Goal: Information Seeking & Learning: Compare options

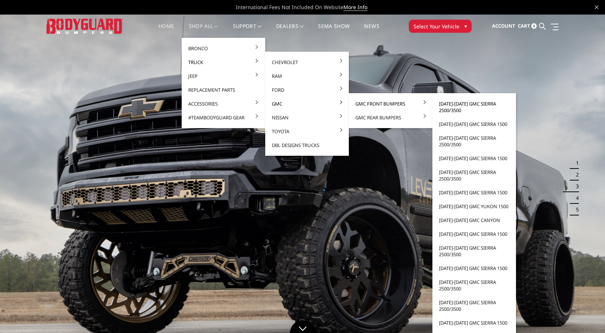
click at [445, 102] on link "[DATE]-[DATE] GMC Sierra 2500/3500" at bounding box center [475, 107] width 78 height 20
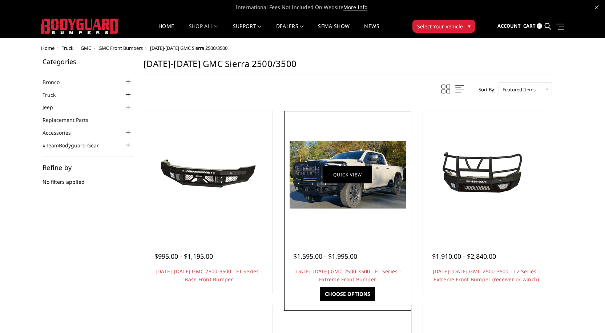
click at [338, 172] on link "Quick view" at bounding box center [348, 174] width 49 height 17
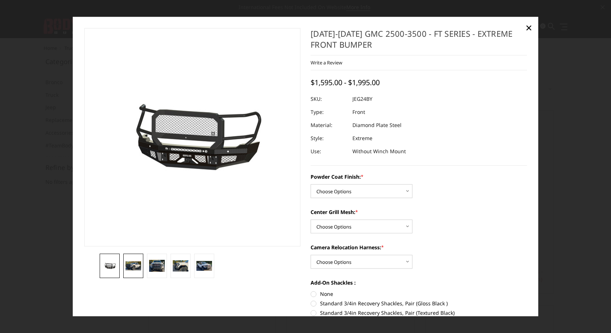
click at [133, 264] on img at bounding box center [133, 265] width 16 height 9
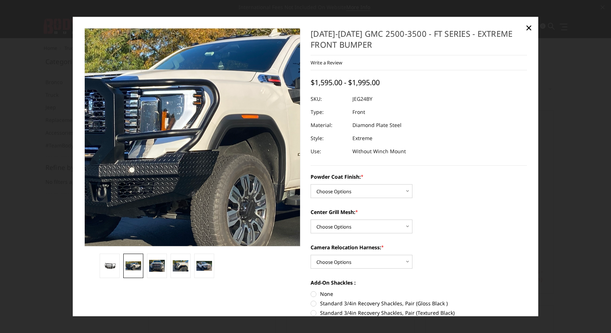
click at [166, 159] on img at bounding box center [220, 132] width 465 height 270
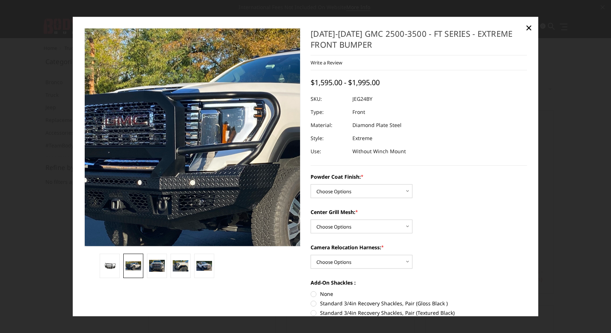
click at [115, 106] on img at bounding box center [281, 145] width 465 height 270
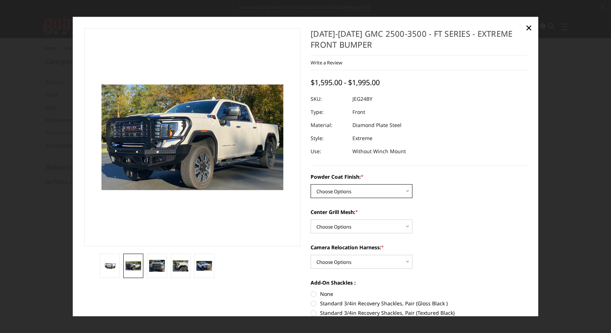
click at [360, 193] on select "Choose Options Bare Metal Gloss Black Powder Coat Textured Black Powder Coat" at bounding box center [361, 191] width 102 height 14
select select "3285"
click at [310, 184] on select "Choose Options Bare Metal Gloss Black Powder Coat Textured Black Powder Coat" at bounding box center [361, 191] width 102 height 14
click at [374, 222] on select "Choose Options WITH Expanded Metal in Center Grill WITHOUT Expanded Metal in Ce…" at bounding box center [361, 226] width 102 height 14
click at [360, 193] on select "Choose Options Bare Metal Gloss Black Powder Coat Textured Black Powder Coat" at bounding box center [361, 191] width 102 height 14
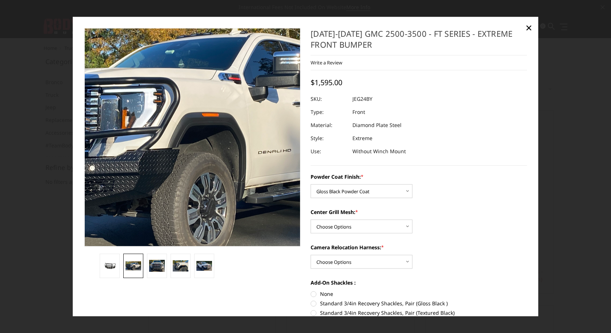
click at [200, 167] on img at bounding box center [180, 130] width 465 height 270
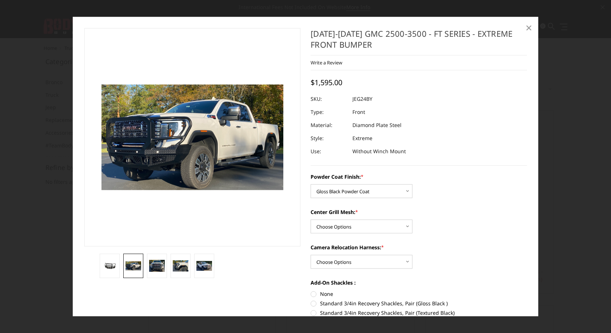
click at [525, 27] on span "×" at bounding box center [528, 28] width 7 height 16
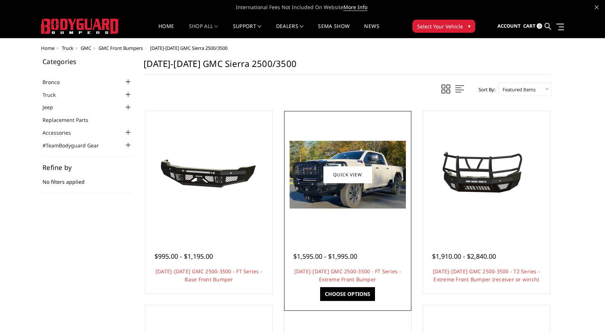
click at [342, 197] on img at bounding box center [348, 175] width 116 height 68
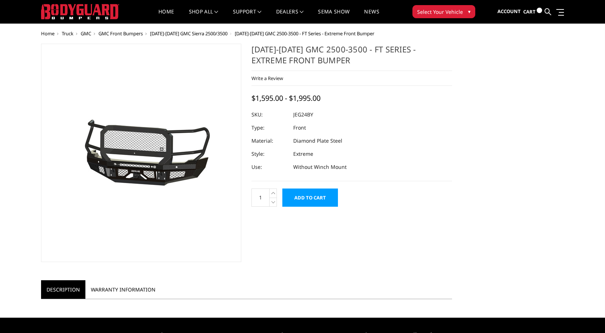
click at [346, 170] on dl "SKU: JEG24BY UPC: Type: Front Material: Diamond Plate Steel Style: Extreme Use:…" at bounding box center [352, 140] width 201 height 65
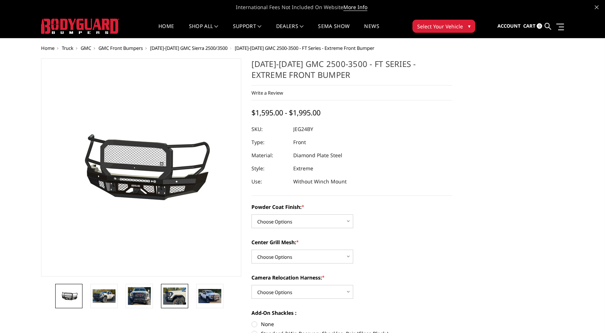
click at [182, 300] on img at bounding box center [174, 295] width 23 height 17
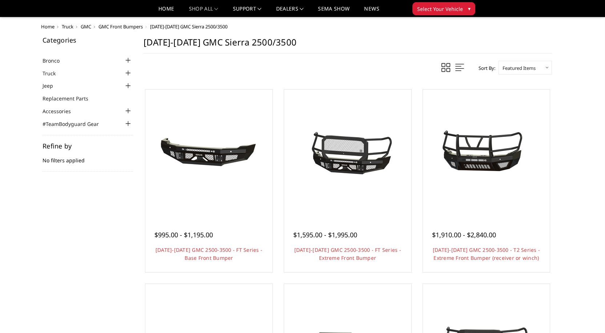
scroll to position [254, 0]
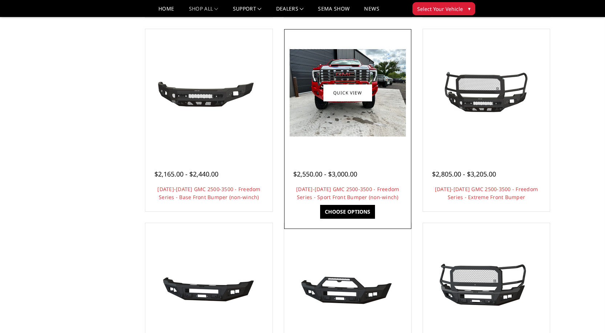
click at [350, 116] on img at bounding box center [348, 92] width 116 height 87
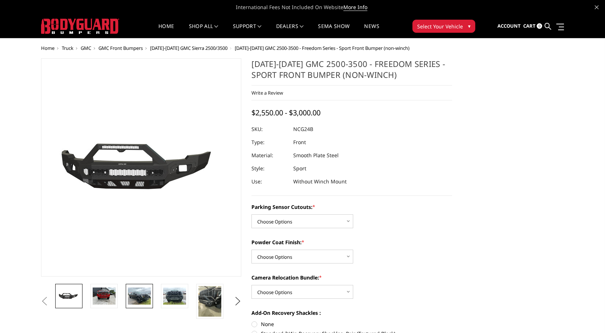
click at [152, 297] on link at bounding box center [139, 296] width 27 height 24
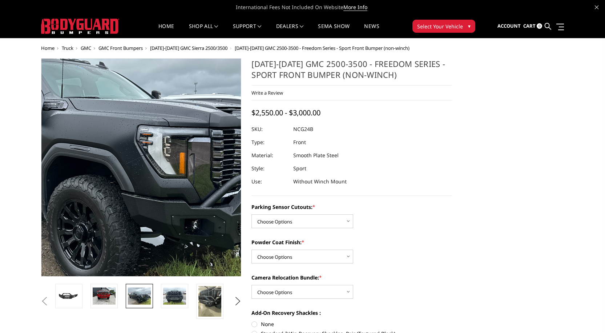
click at [169, 197] on img at bounding box center [104, 149] width 465 height 349
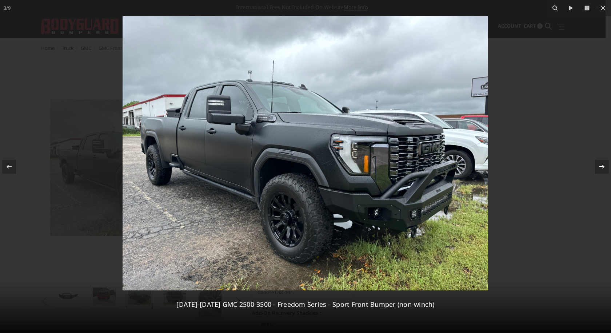
click at [600, 161] on div at bounding box center [602, 167] width 14 height 14
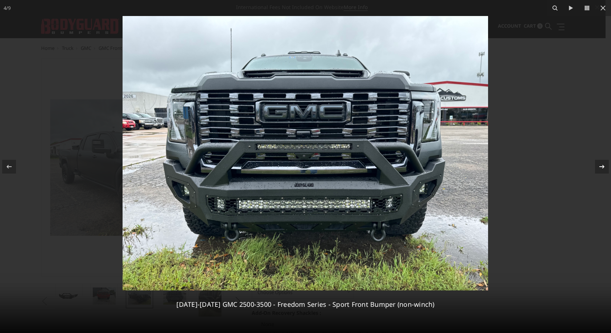
click at [600, 161] on div at bounding box center [602, 167] width 14 height 14
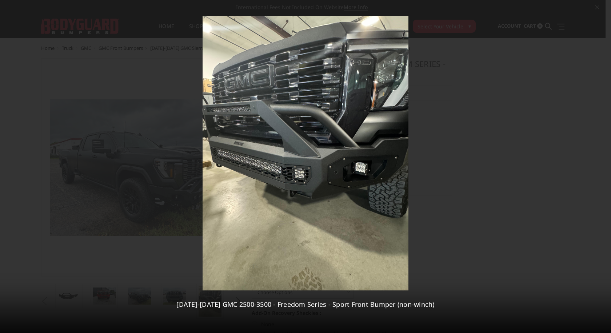
click at [600, 161] on div "5 / 9 2024-2025 GMC 2500-3500 - Freedom Series - Sport Front Bumper (non-winch)" at bounding box center [305, 166] width 611 height 333
click at [5, 161] on div at bounding box center [9, 167] width 14 height 14
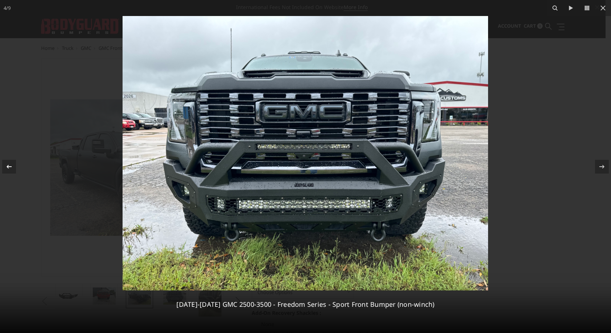
click at [4, 163] on div at bounding box center [9, 167] width 14 height 14
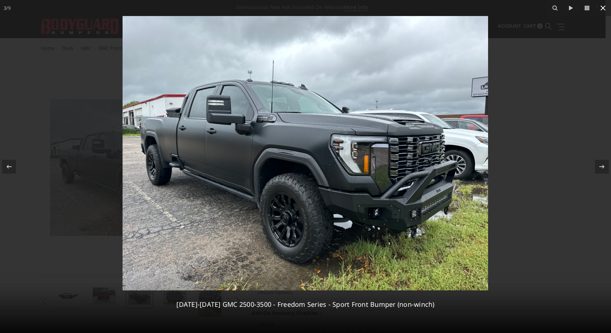
click at [600, 7] on icon at bounding box center [602, 8] width 9 height 9
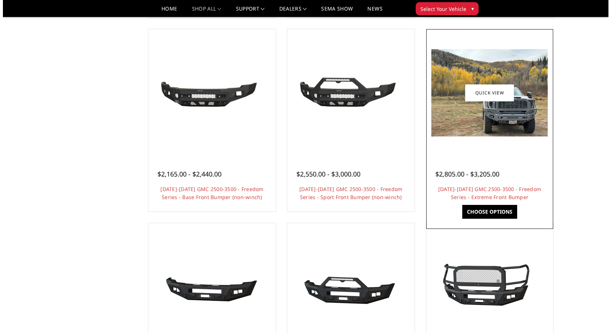
scroll to position [339, 0]
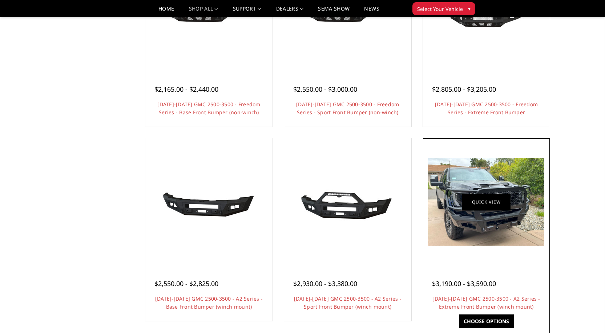
click at [502, 201] on link "Quick view" at bounding box center [486, 201] width 49 height 17
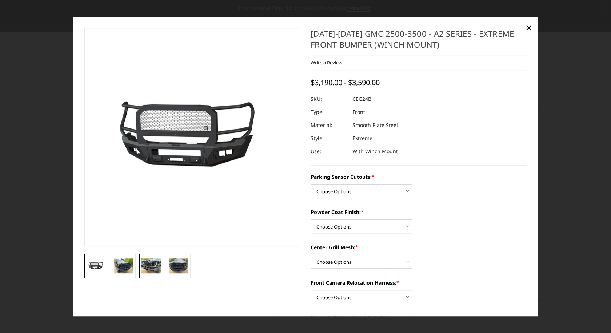
click at [150, 262] on img at bounding box center [151, 265] width 20 height 15
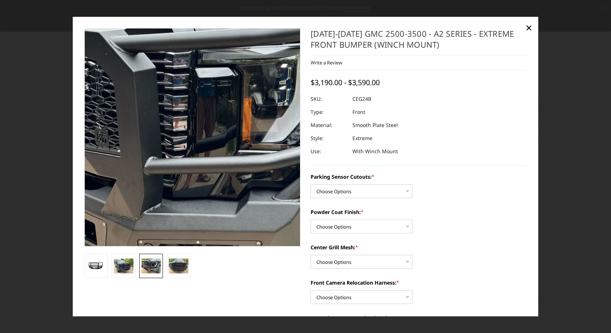
click at [208, 128] on img at bounding box center [171, 142] width 465 height 349
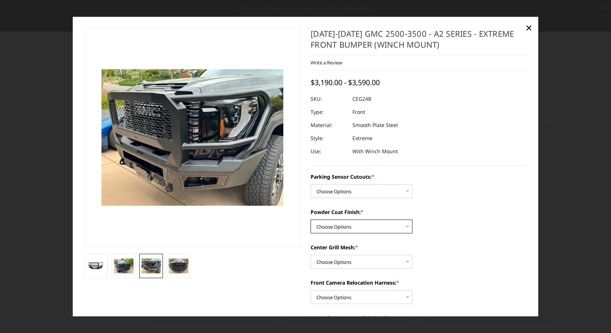
click at [352, 229] on select "Choose Options Bare Metal Textured Black Powder Coat" at bounding box center [361, 226] width 102 height 14
